Goal: Task Accomplishment & Management: Manage account settings

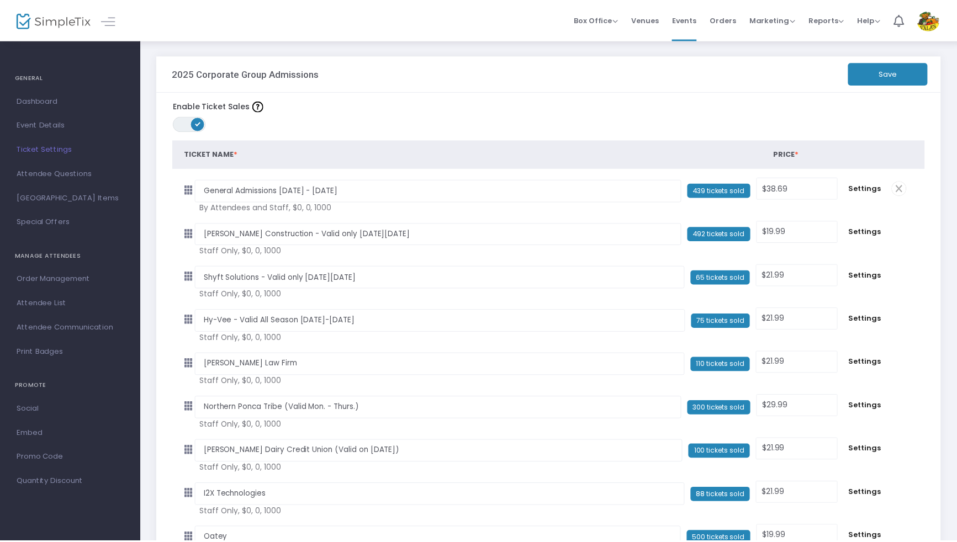
scroll to position [4781, 0]
